Goal: Obtain resource: Download file/media

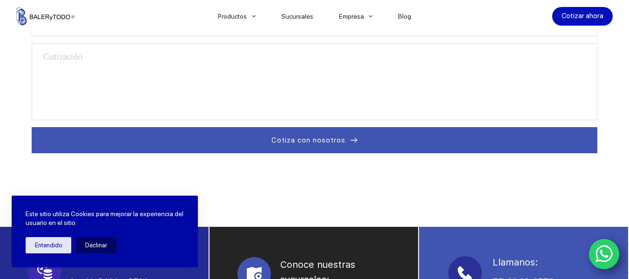
scroll to position [388, 0]
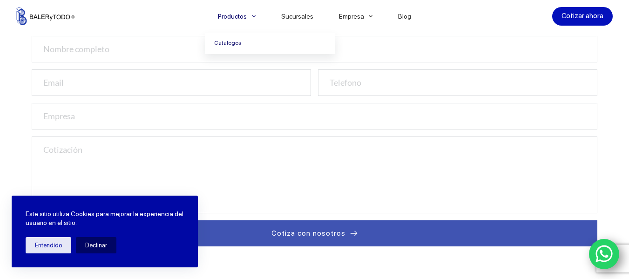
click at [232, 42] on link "Catalogos" at bounding box center [270, 43] width 130 height 21
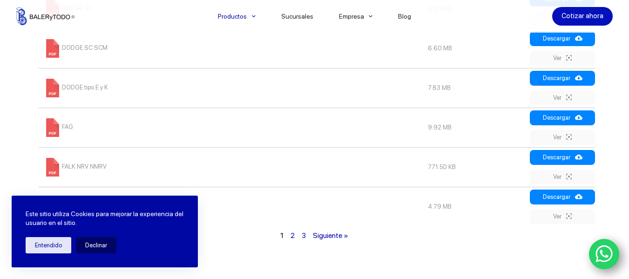
scroll to position [792, 0]
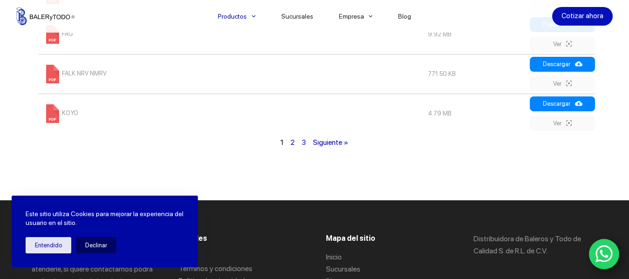
click at [329, 144] on link "Siguiente »" at bounding box center [330, 142] width 35 height 9
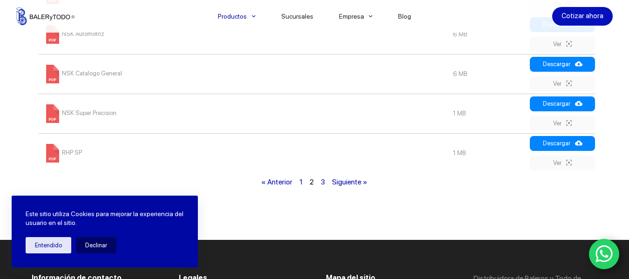
scroll to position [799, 0]
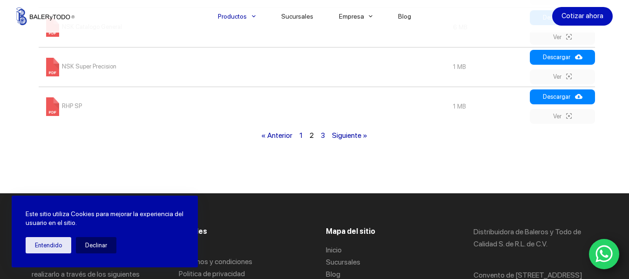
click at [337, 137] on link "Siguiente »" at bounding box center [349, 135] width 35 height 9
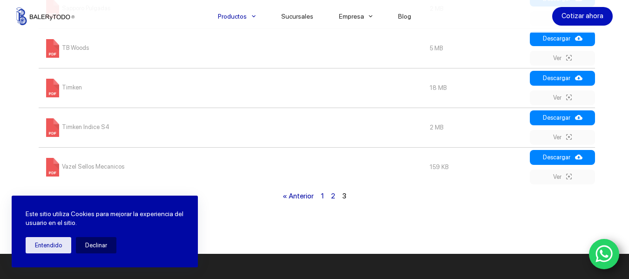
scroll to position [613, 0]
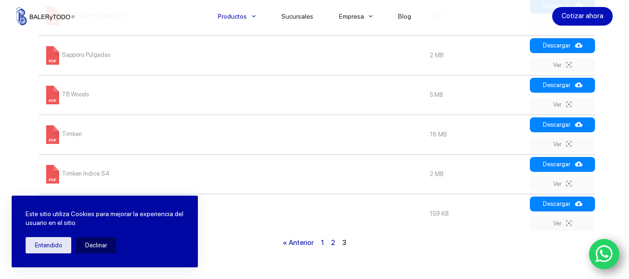
click at [68, 96] on link "TB Woods" at bounding box center [66, 94] width 46 height 7
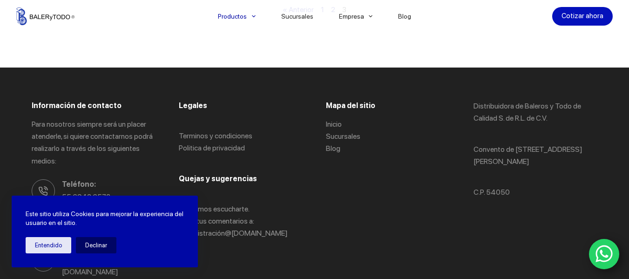
scroll to position [752, 0]
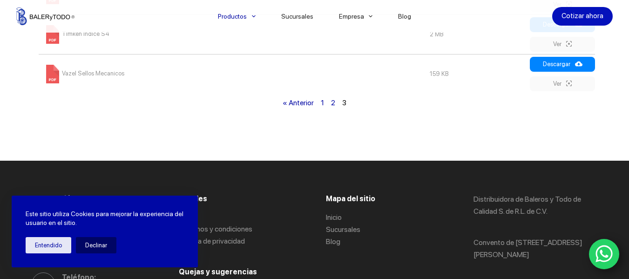
click at [331, 104] on link "2" at bounding box center [333, 102] width 4 height 9
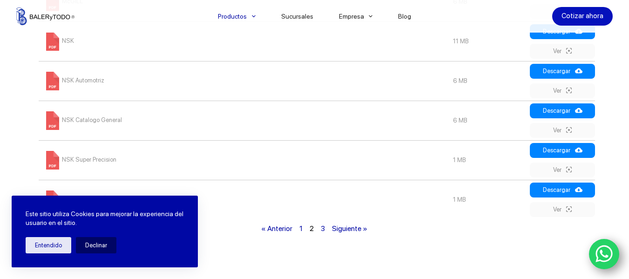
scroll to position [752, 0]
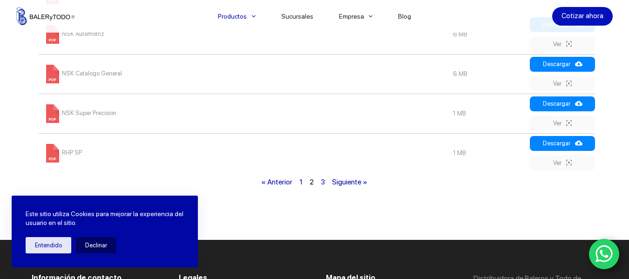
click at [303, 183] on link "1" at bounding box center [301, 182] width 3 height 9
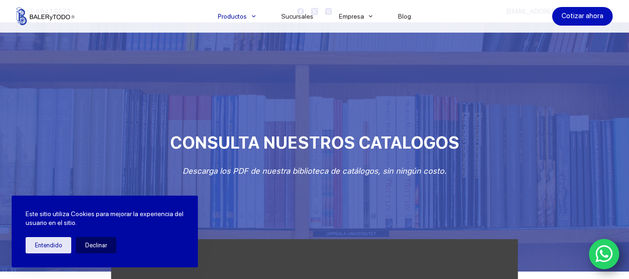
scroll to position [140, 0]
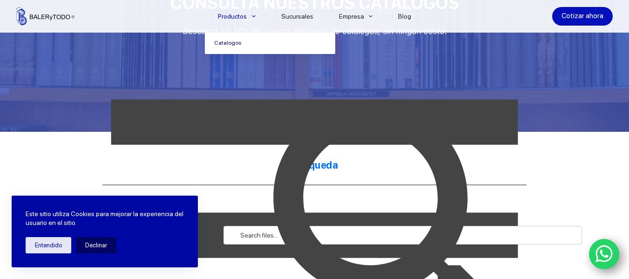
click at [240, 45] on link "Catalogos" at bounding box center [270, 43] width 130 height 21
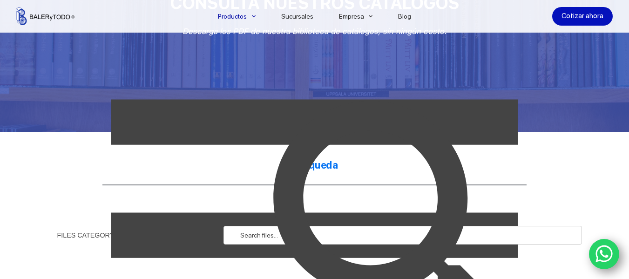
scroll to position [655, 0]
